Goal: Book appointment/travel/reservation

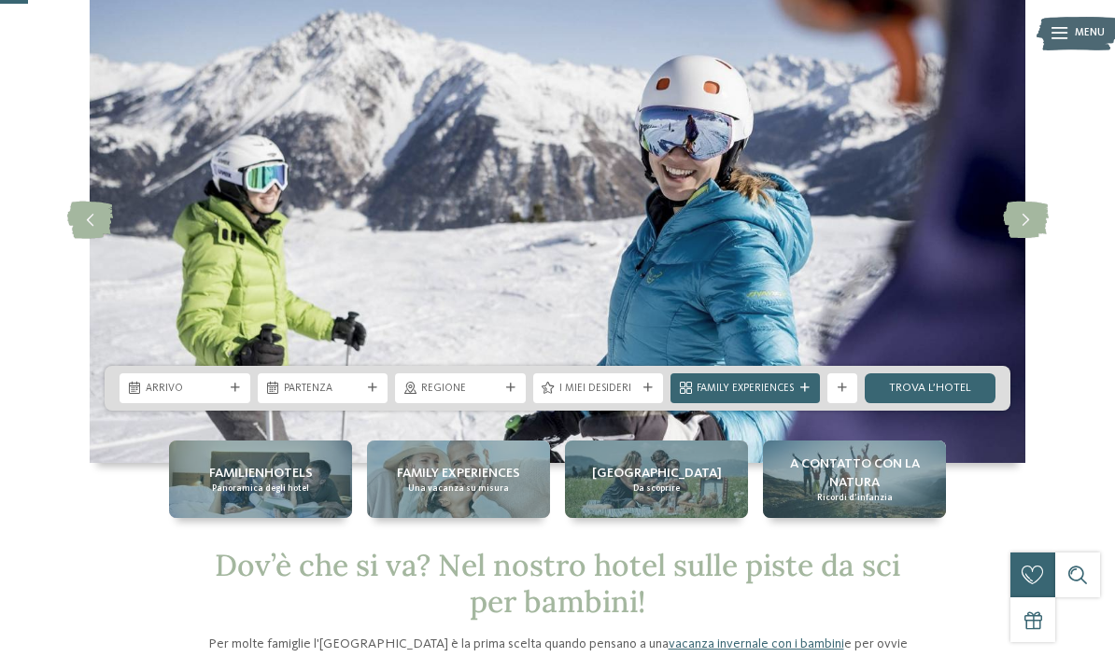
click at [432, 388] on span "Regione" at bounding box center [460, 389] width 78 height 15
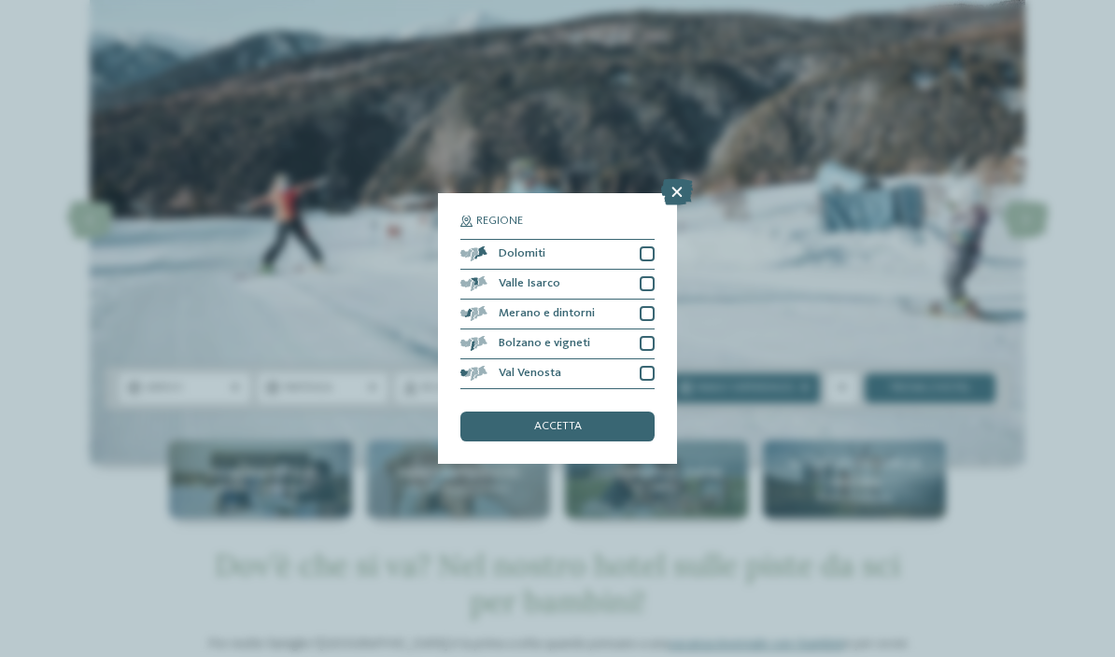
click at [678, 179] on icon at bounding box center [677, 192] width 32 height 26
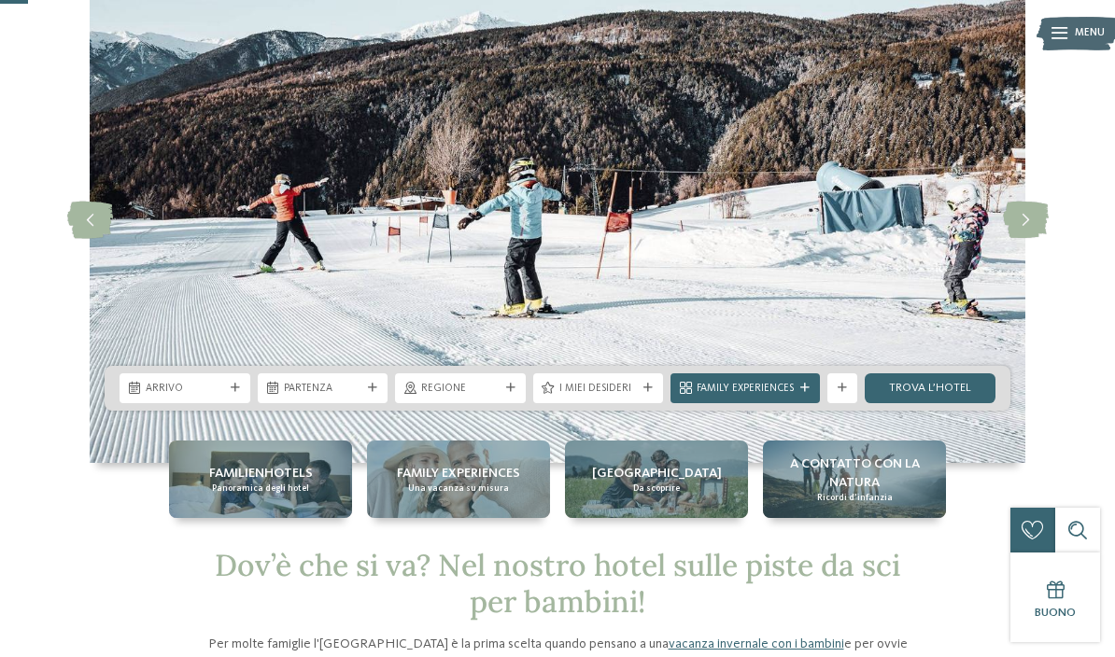
click at [720, 384] on span "Family Experiences" at bounding box center [745, 389] width 97 height 15
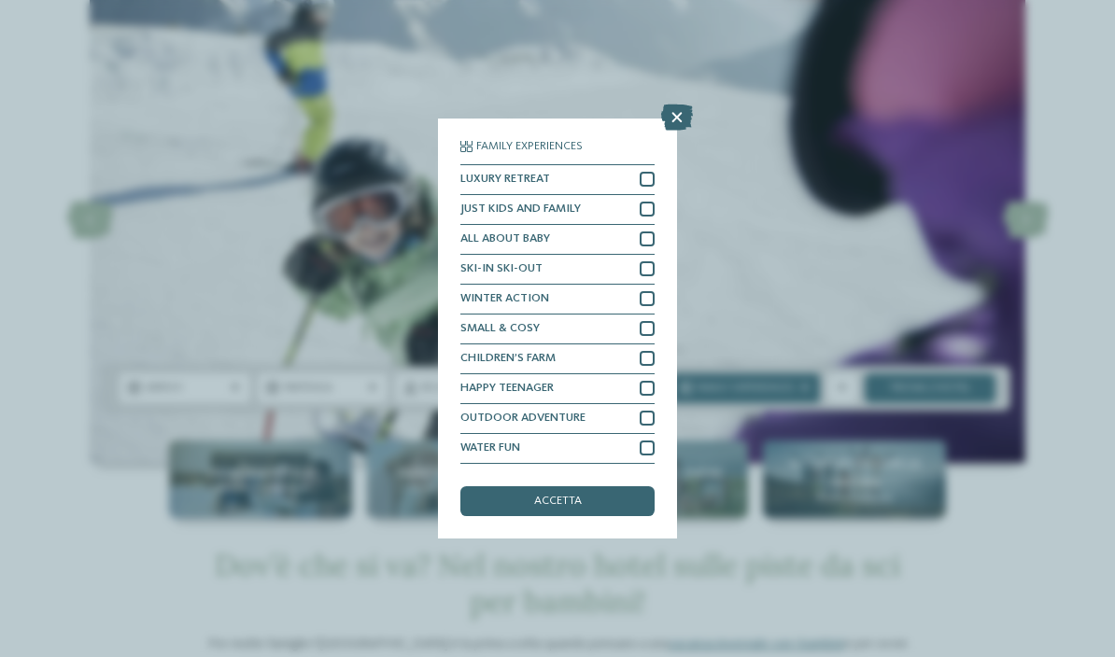
click at [677, 105] on icon at bounding box center [677, 118] width 32 height 26
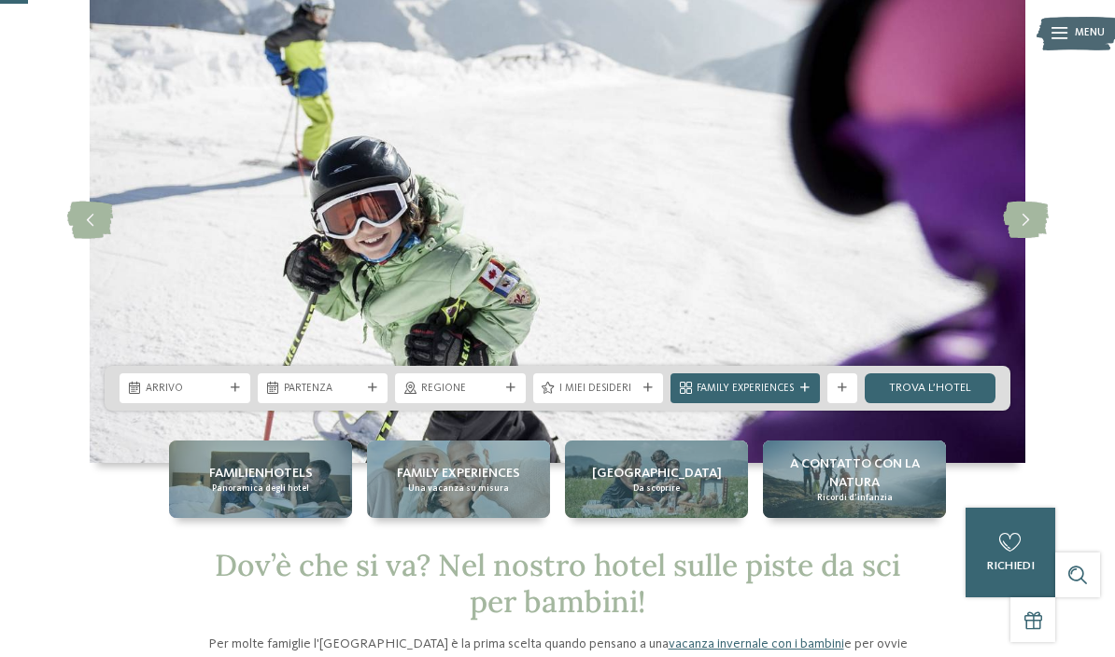
click at [563, 383] on span "I miei desideri" at bounding box center [598, 389] width 78 height 15
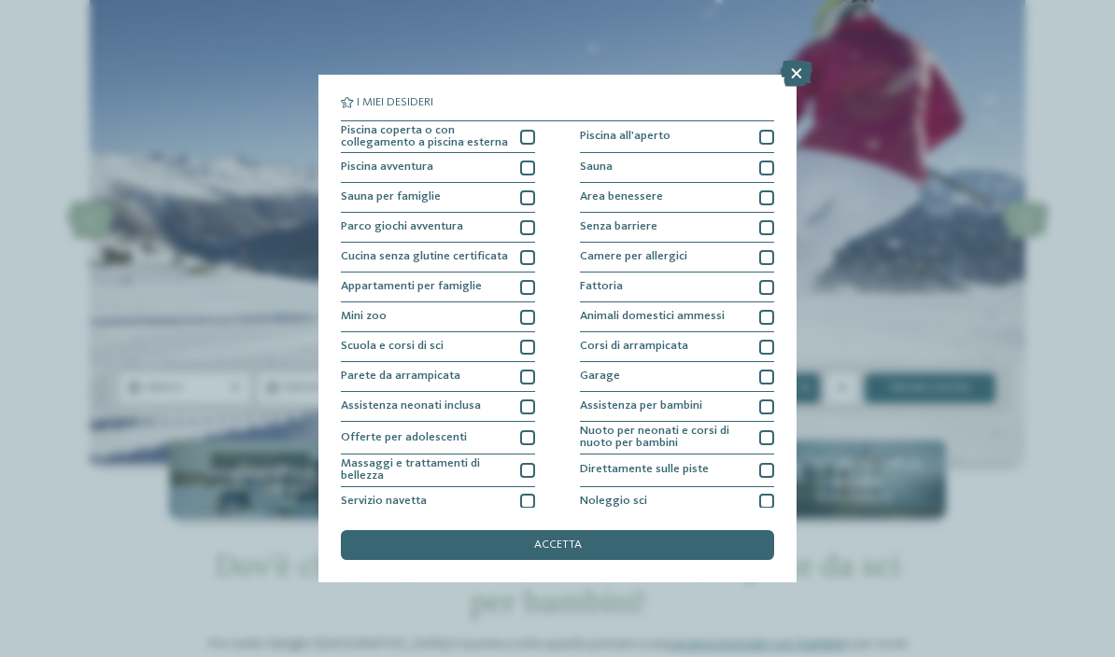
click at [524, 343] on div at bounding box center [527, 347] width 15 height 15
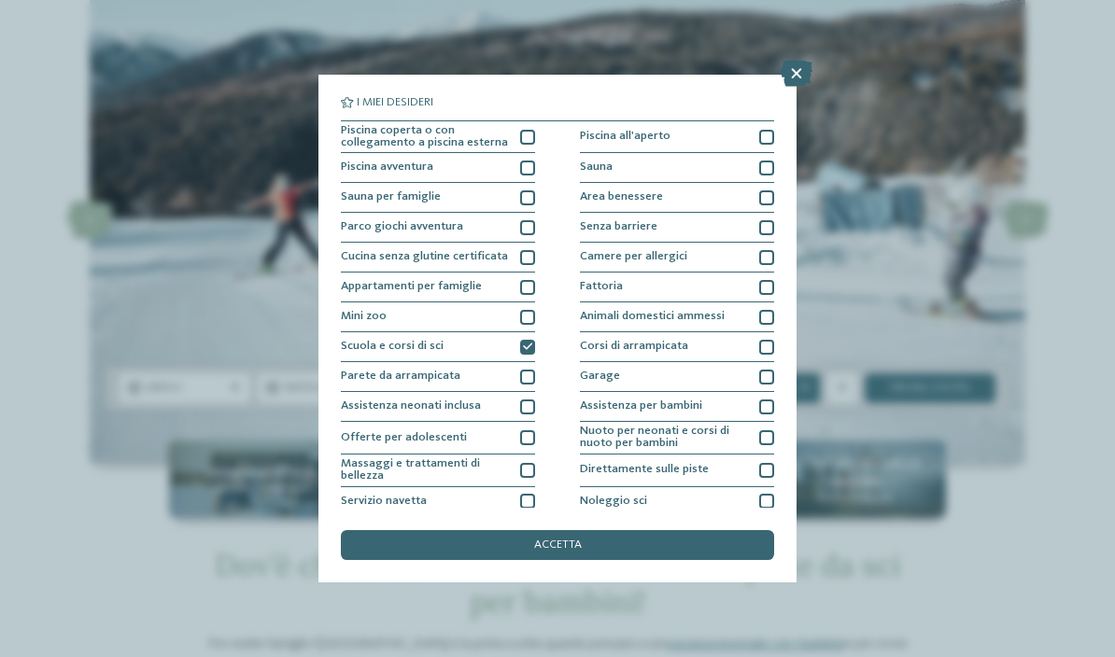
click at [358, 274] on div "Appartamenti per famiglie" at bounding box center [438, 288] width 194 height 30
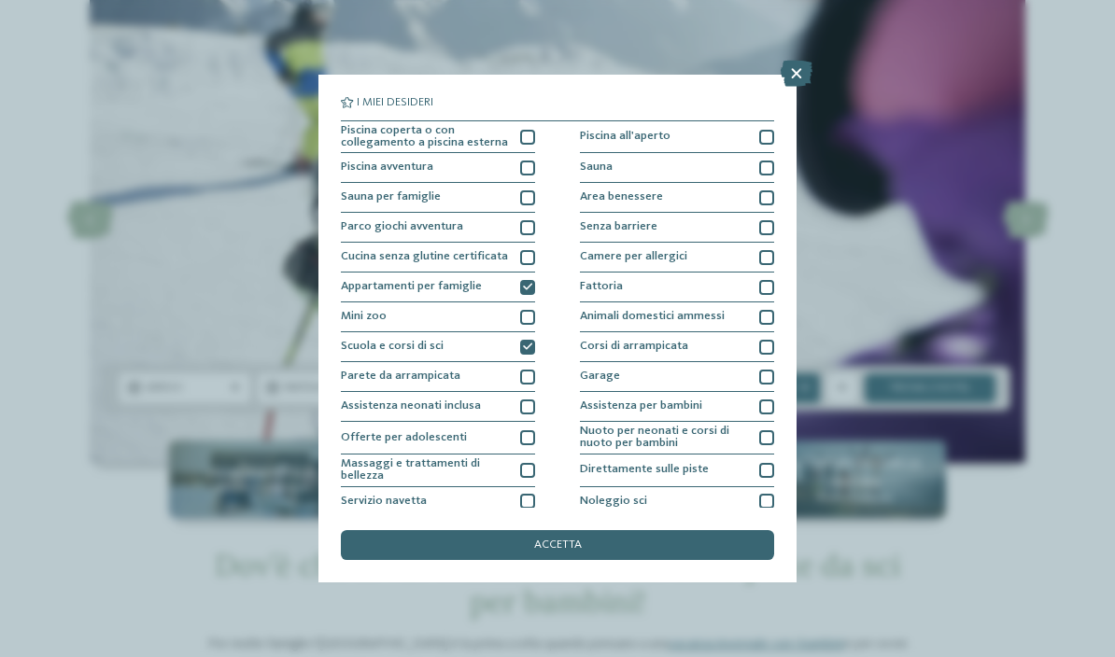
click at [797, 77] on icon at bounding box center [797, 74] width 32 height 26
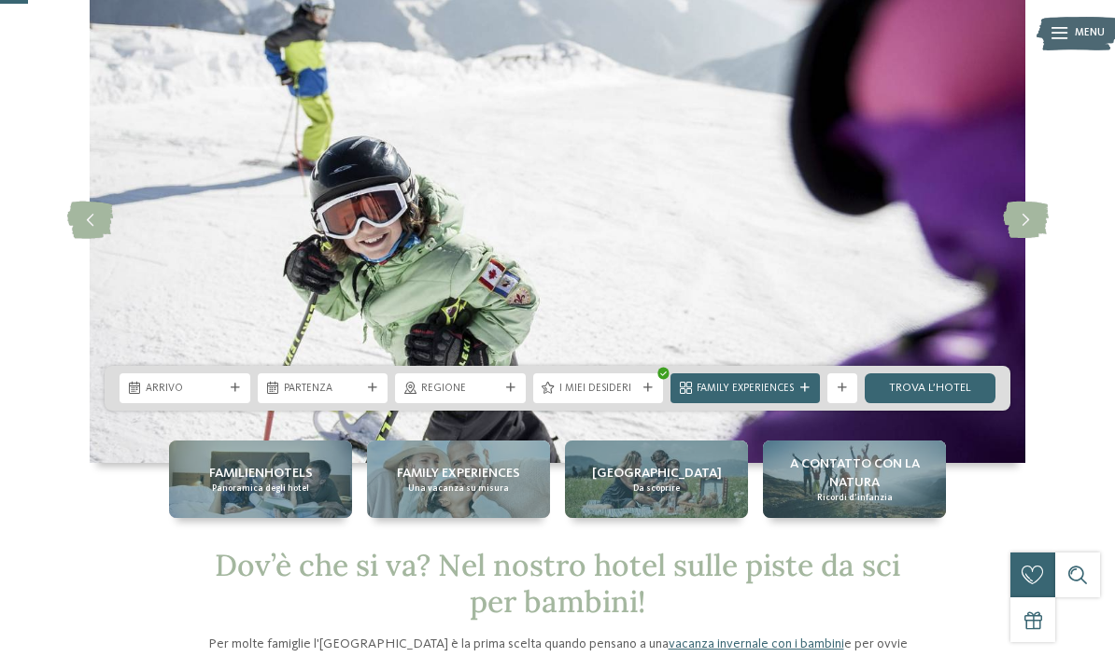
click at [157, 379] on div "Arrivo" at bounding box center [185, 389] width 131 height 30
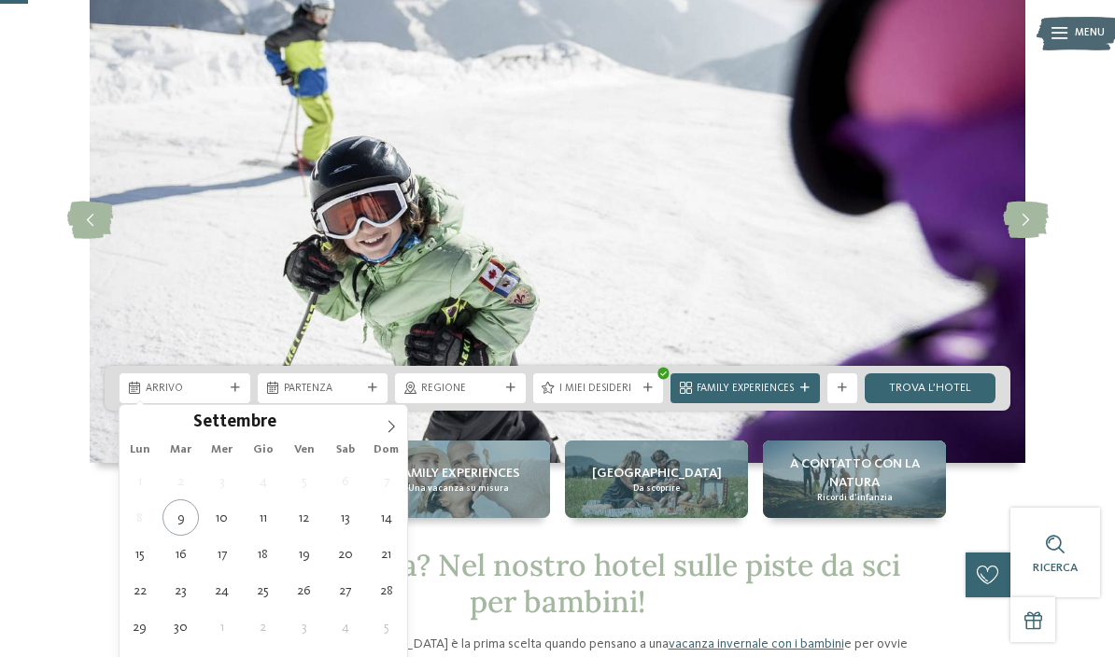
click at [389, 416] on span at bounding box center [391, 421] width 32 height 32
click at [405, 420] on span at bounding box center [391, 421] width 32 height 32
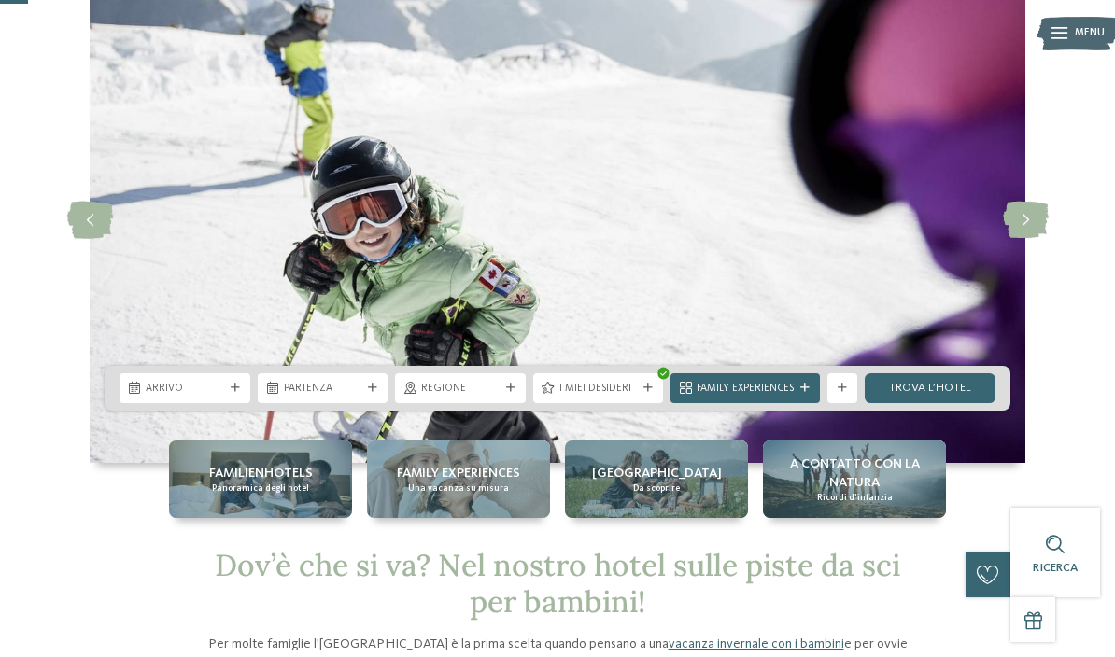
click at [410, 421] on img at bounding box center [558, 221] width 936 height 486
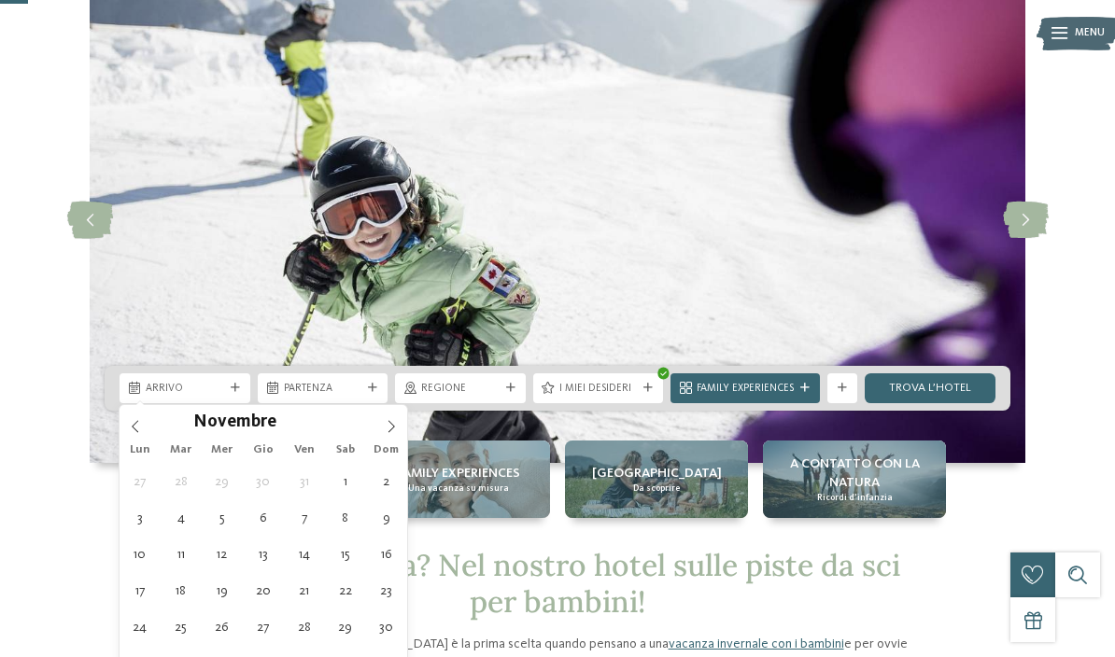
click at [395, 428] on icon at bounding box center [391, 426] width 13 height 13
click at [398, 422] on span at bounding box center [391, 421] width 32 height 32
type input "****"
type div "[DATE]"
type input "****"
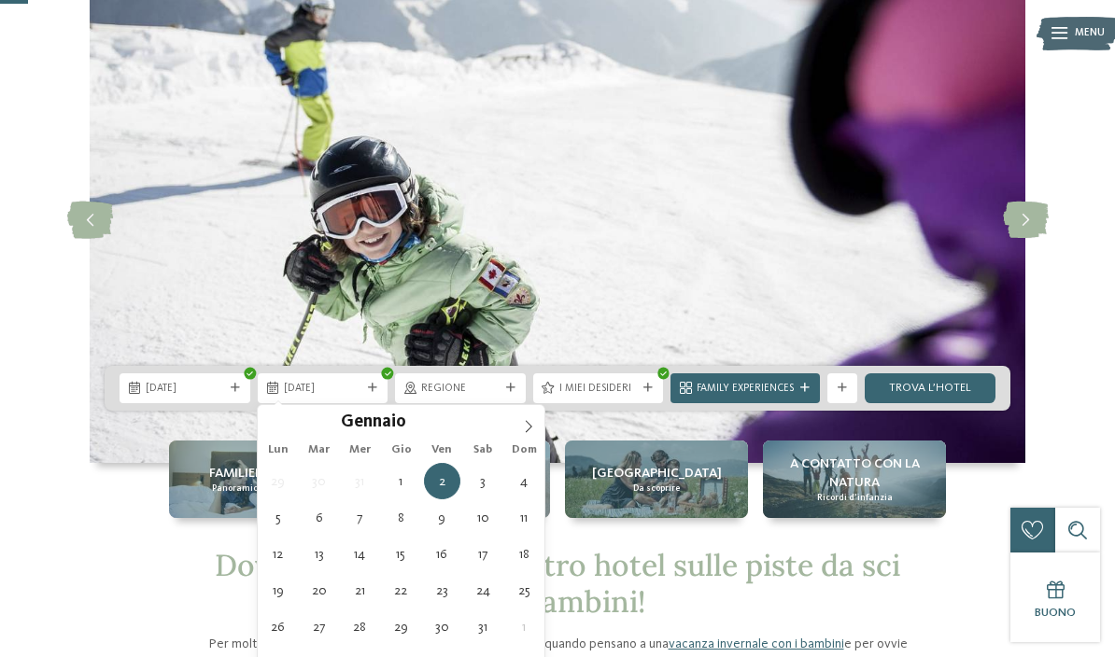
type div "[DATE]"
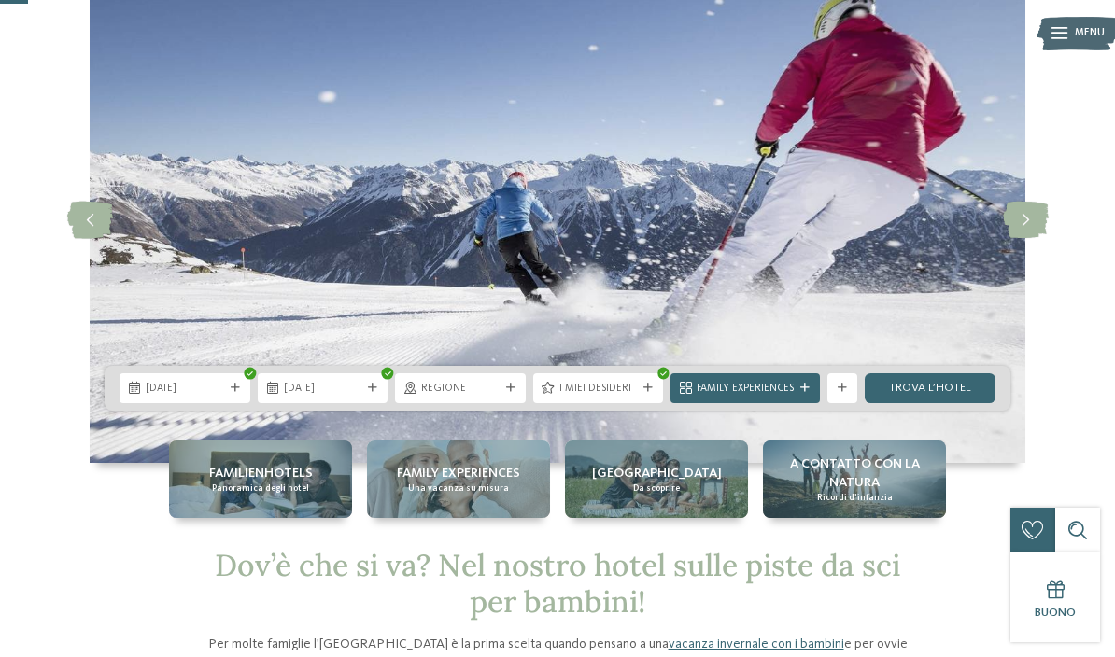
click at [444, 386] on span "Regione" at bounding box center [460, 389] width 78 height 15
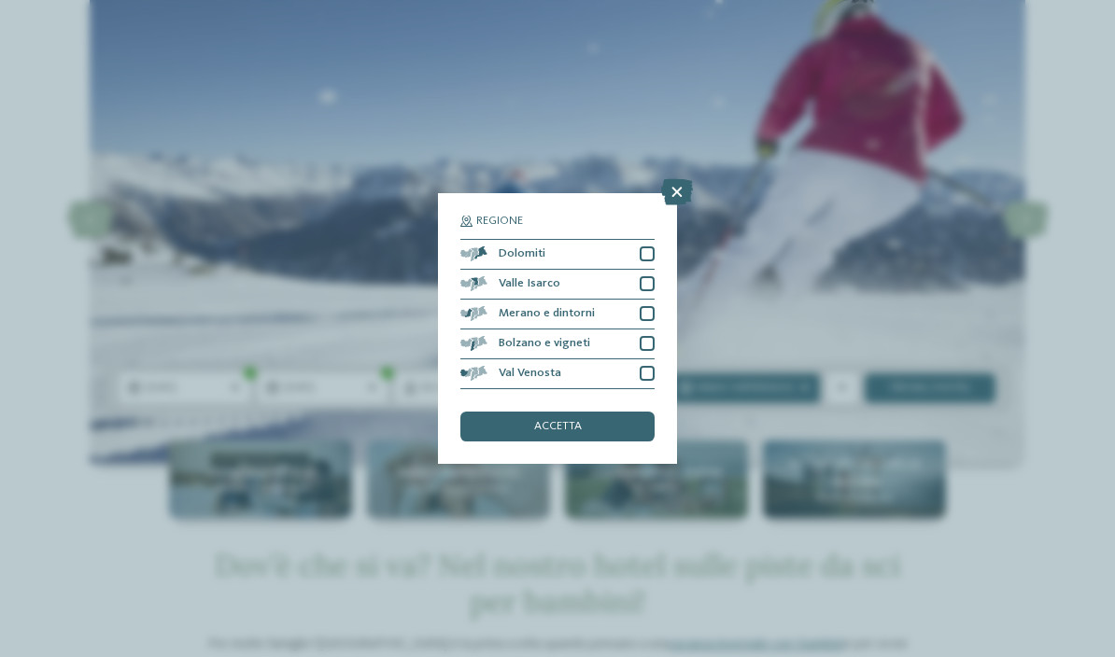
click at [500, 248] on span "Dolomiti" at bounding box center [522, 254] width 47 height 12
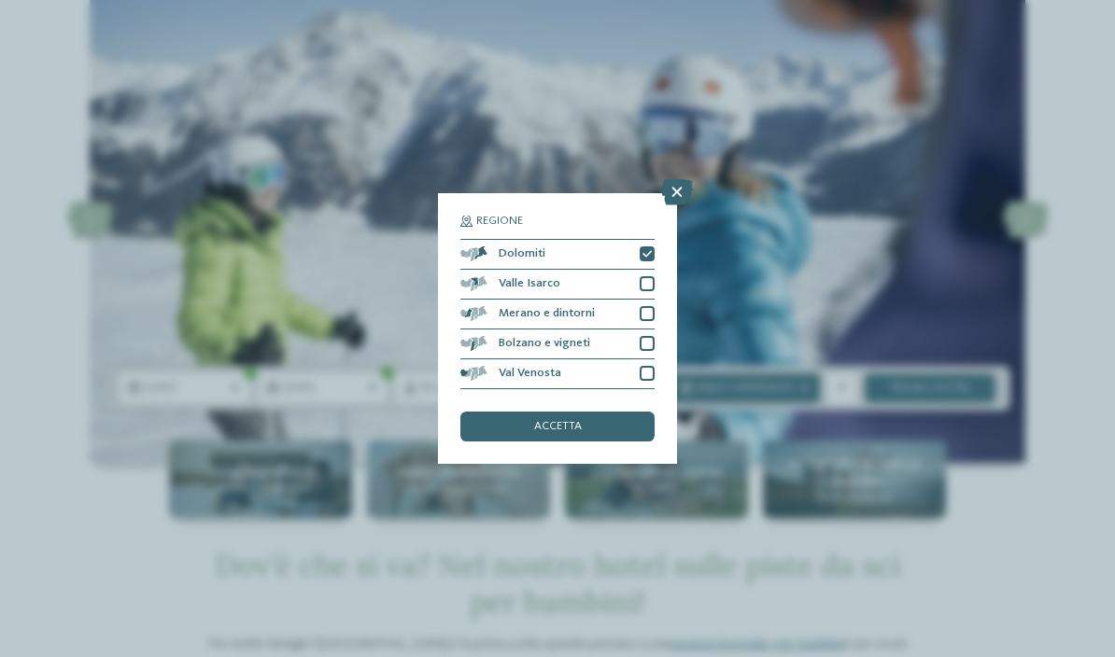
click at [505, 368] on span "Val Venosta" at bounding box center [530, 374] width 63 height 12
click at [496, 412] on div "accetta" at bounding box center [557, 427] width 194 height 30
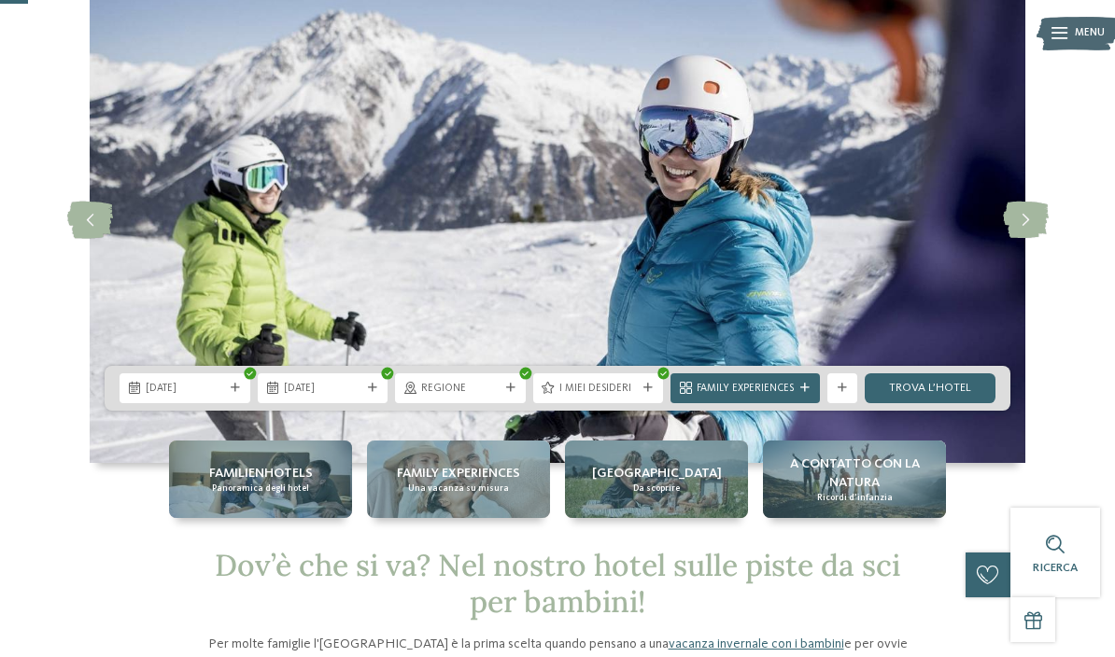
click at [921, 392] on link "trova l’hotel" at bounding box center [930, 389] width 131 height 30
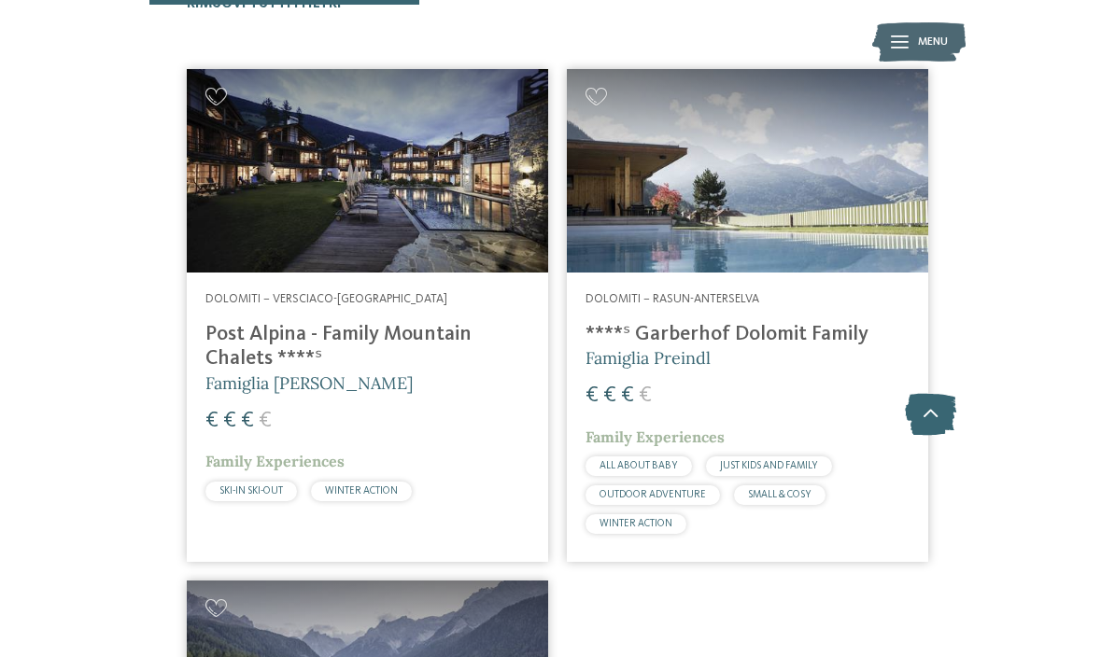
scroll to position [471, 0]
